Goal: Information Seeking & Learning: Understand process/instructions

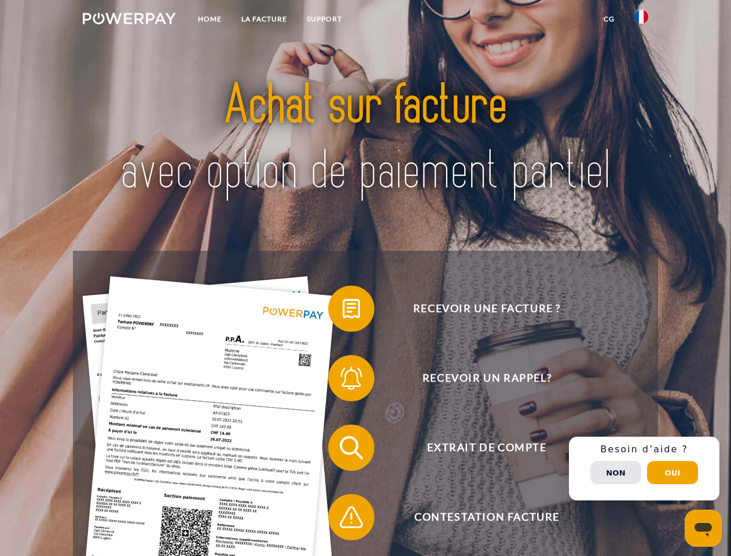
click at [129, 20] on img at bounding box center [129, 19] width 93 height 12
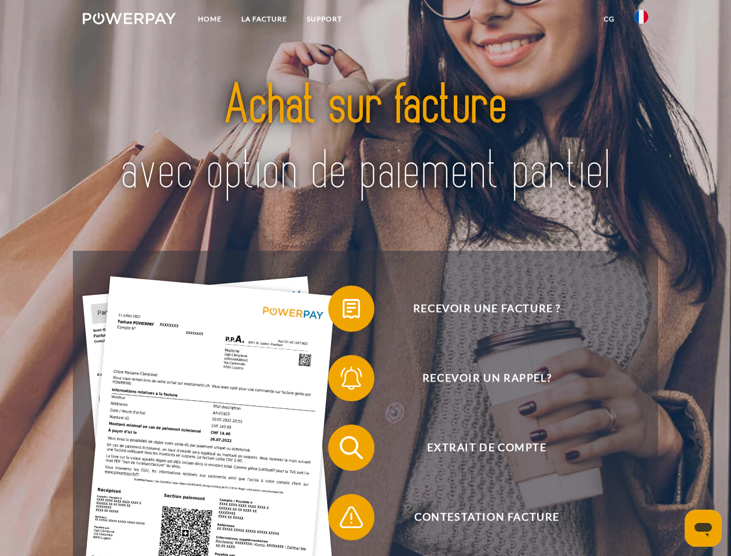
click at [641, 20] on img at bounding box center [641, 17] width 14 height 14
click at [609, 19] on link "CG" at bounding box center [609, 19] width 31 height 21
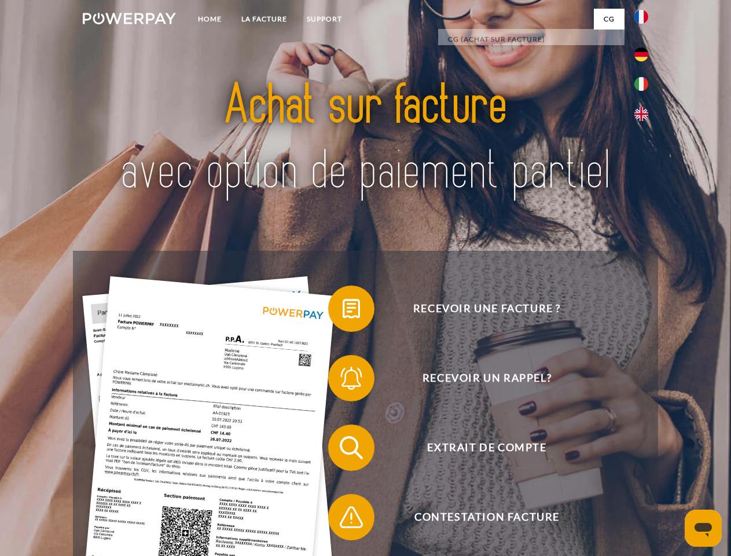
click at [343, 311] on span at bounding box center [334, 309] width 58 height 58
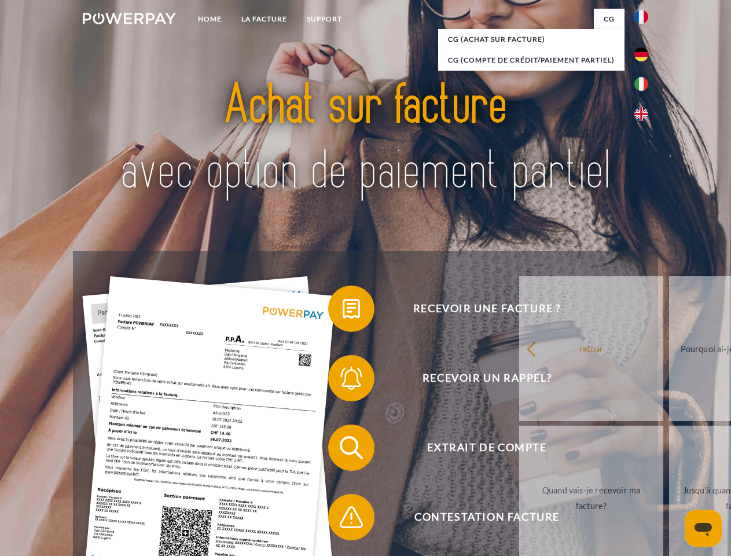
click at [343, 380] on span at bounding box center [334, 378] width 58 height 58
click at [669, 450] on link "Jusqu'à quand dois-je payer ma facture?" at bounding box center [741, 497] width 144 height 145
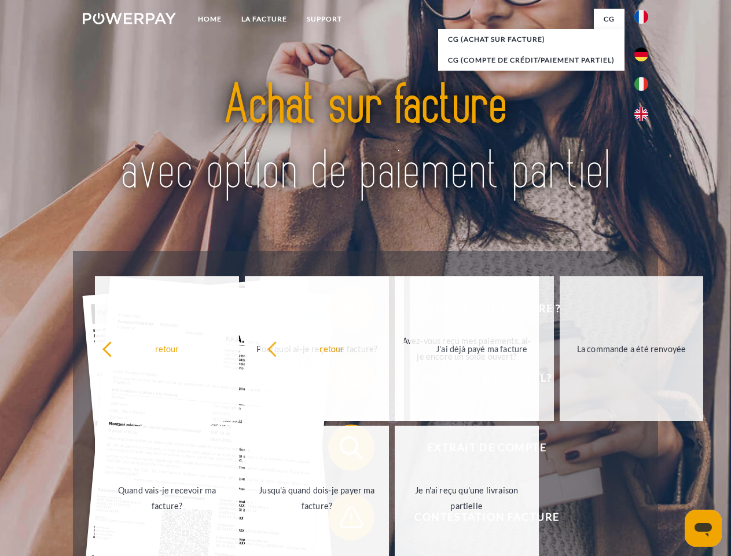
click at [343, 519] on span at bounding box center [334, 517] width 58 height 58
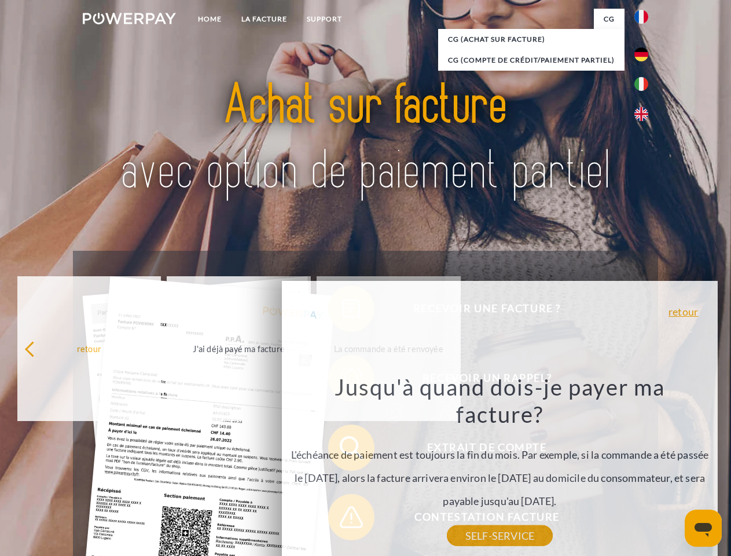
click at [644, 468] on div "Recevoir une facture ? Recevoir un rappel? Extrait de compte retour" at bounding box center [365, 482] width 585 height 463
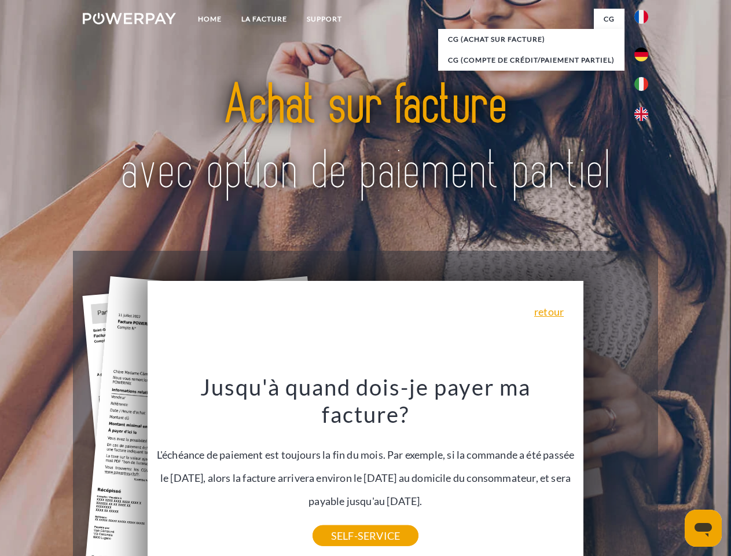
click at [616, 471] on span "Extrait de compte" at bounding box center [487, 447] width 284 height 46
click at [673, 472] on header "Home LA FACTURE Support" at bounding box center [365, 399] width 731 height 799
